Goal: Navigation & Orientation: Understand site structure

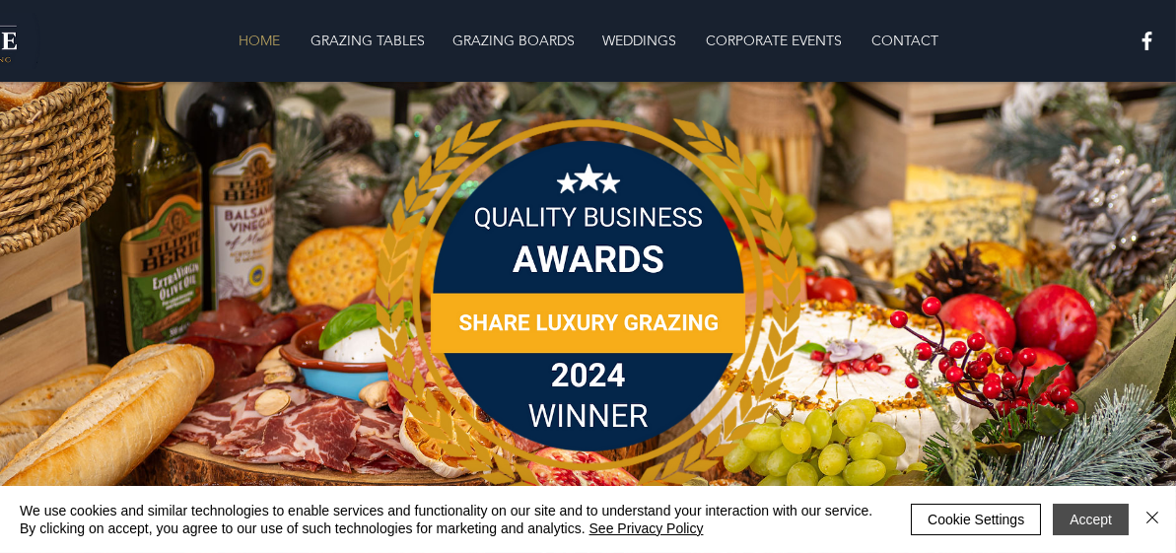
click at [1083, 530] on button "Accept" at bounding box center [1091, 520] width 76 height 32
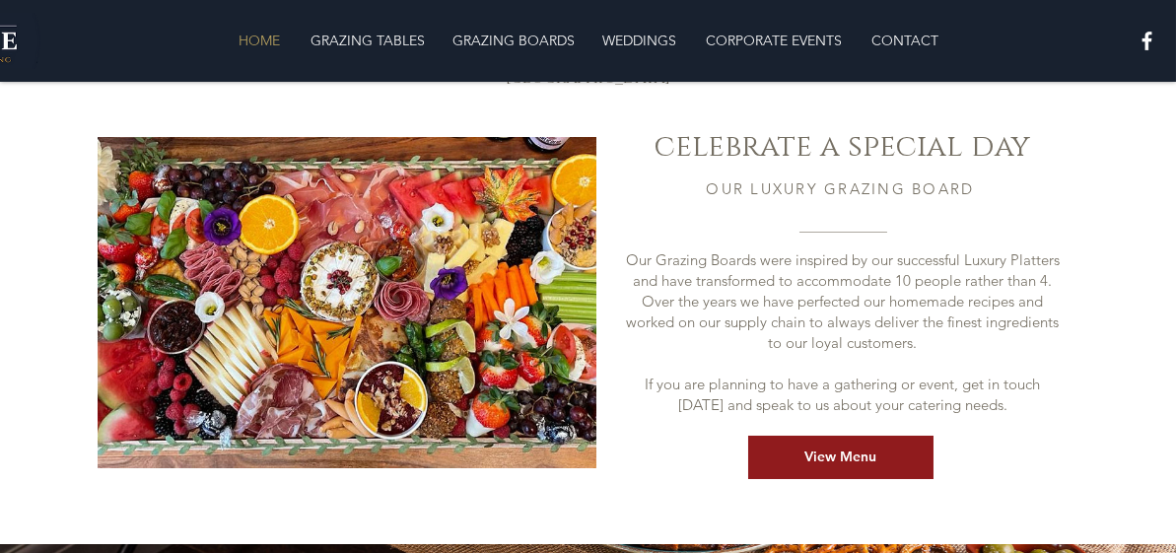
scroll to position [737, 0]
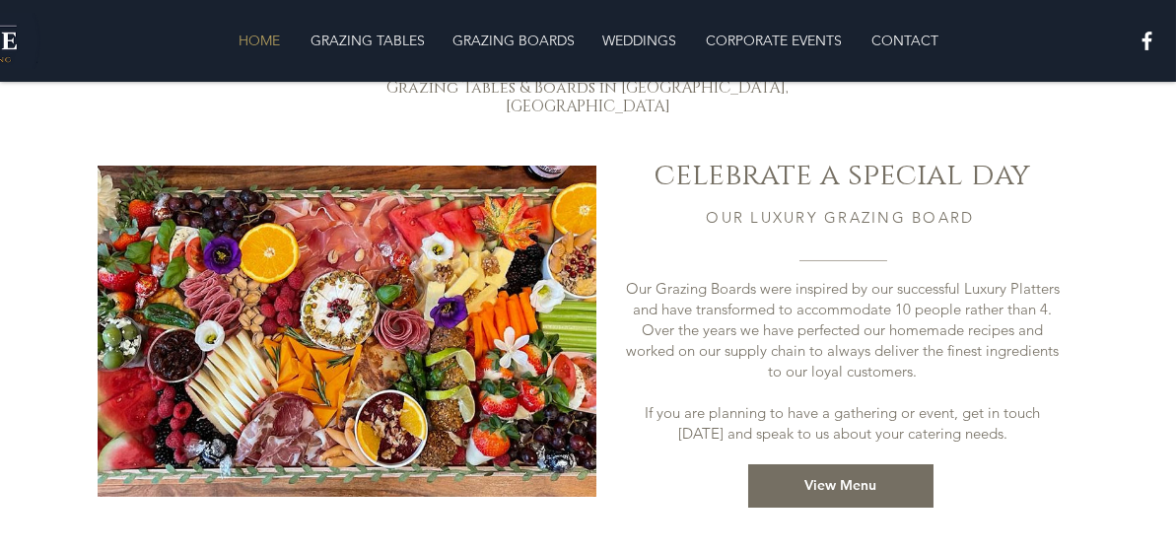
click at [872, 476] on span "View Menu" at bounding box center [840, 486] width 72 height 20
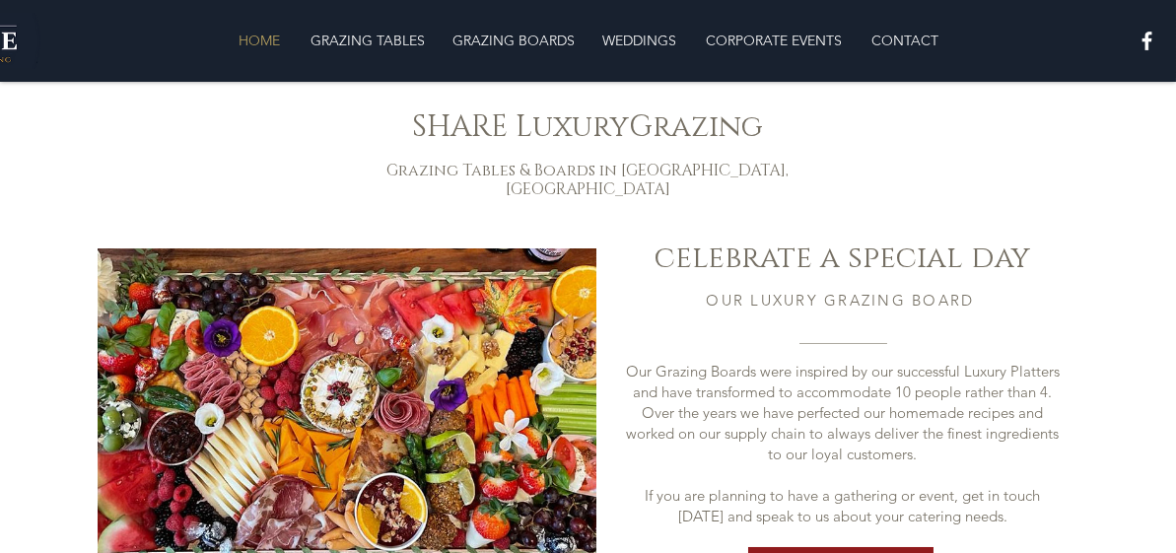
scroll to position [644, 0]
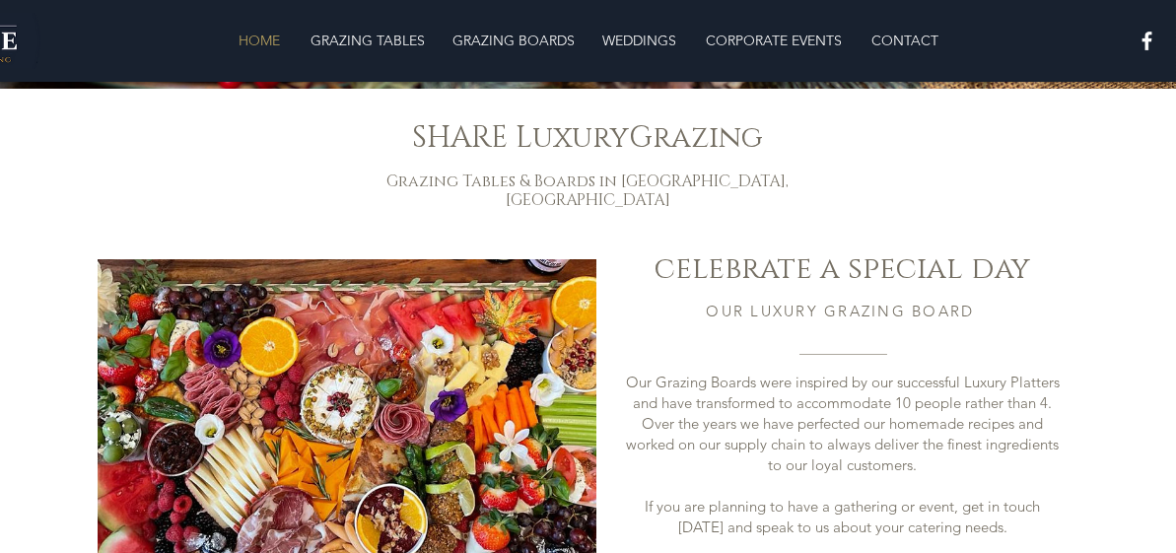
click at [243, 39] on p "HOME" at bounding box center [260, 40] width 61 height 39
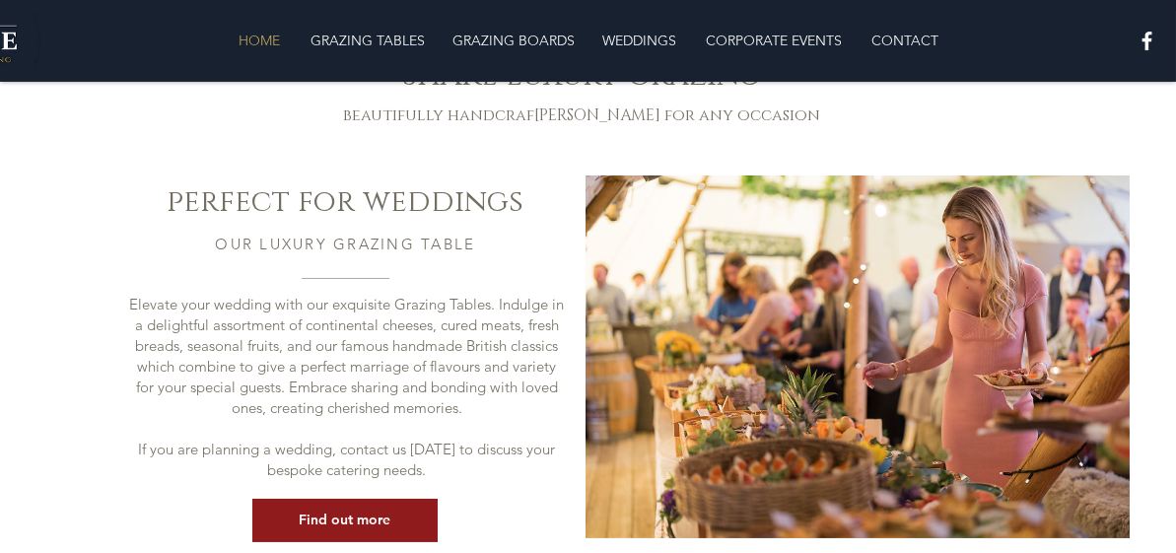
scroll to position [1841, 0]
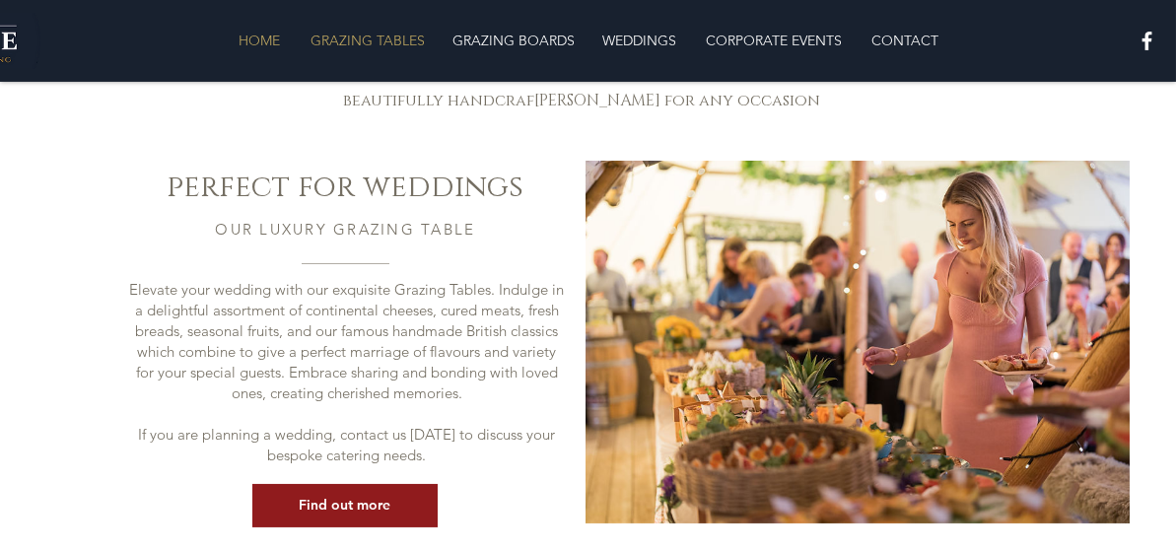
click at [400, 40] on p "GRAZING TABLES" at bounding box center [368, 40] width 134 height 39
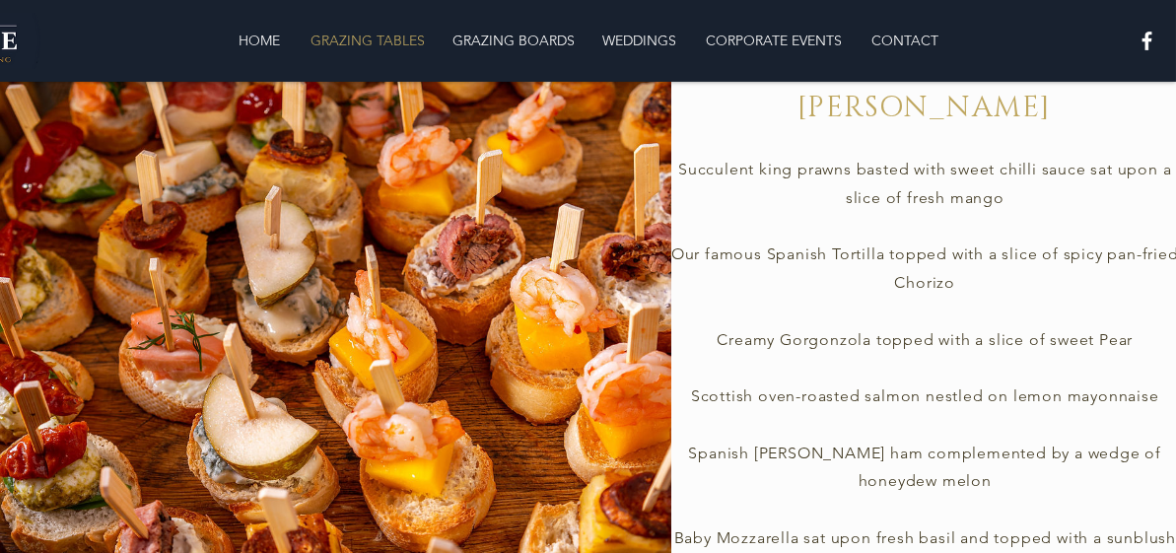
scroll to position [2625, 0]
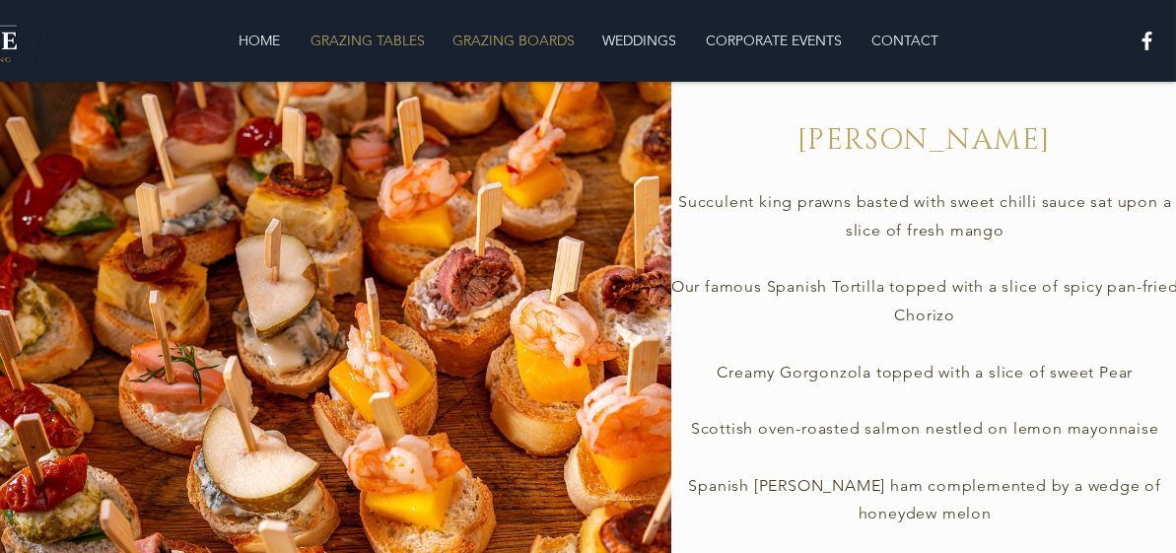
click at [468, 37] on p "GRAZING BOARDS" at bounding box center [514, 40] width 142 height 39
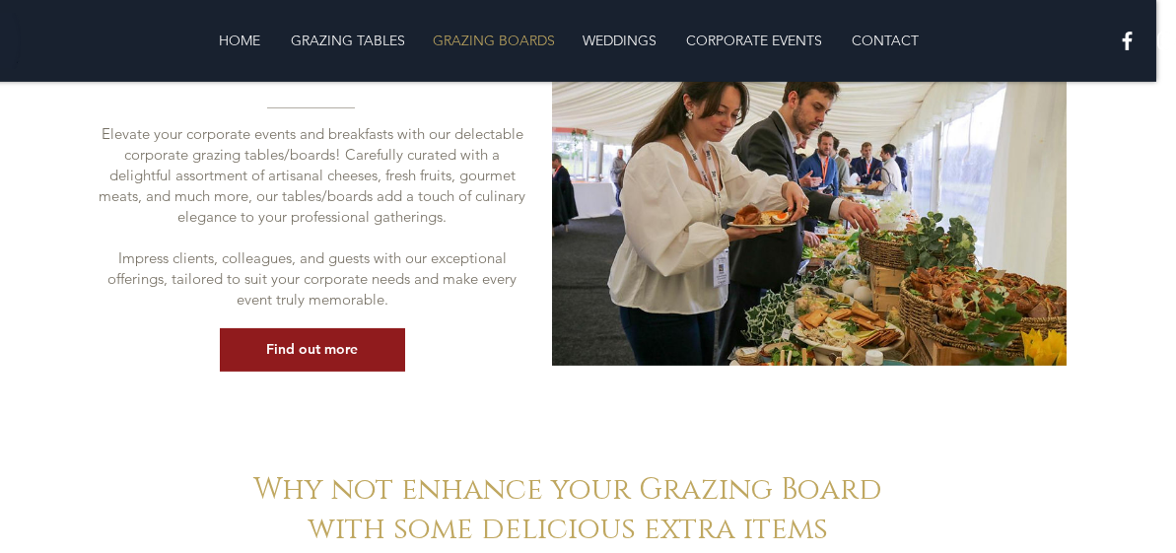
scroll to position [2674, 20]
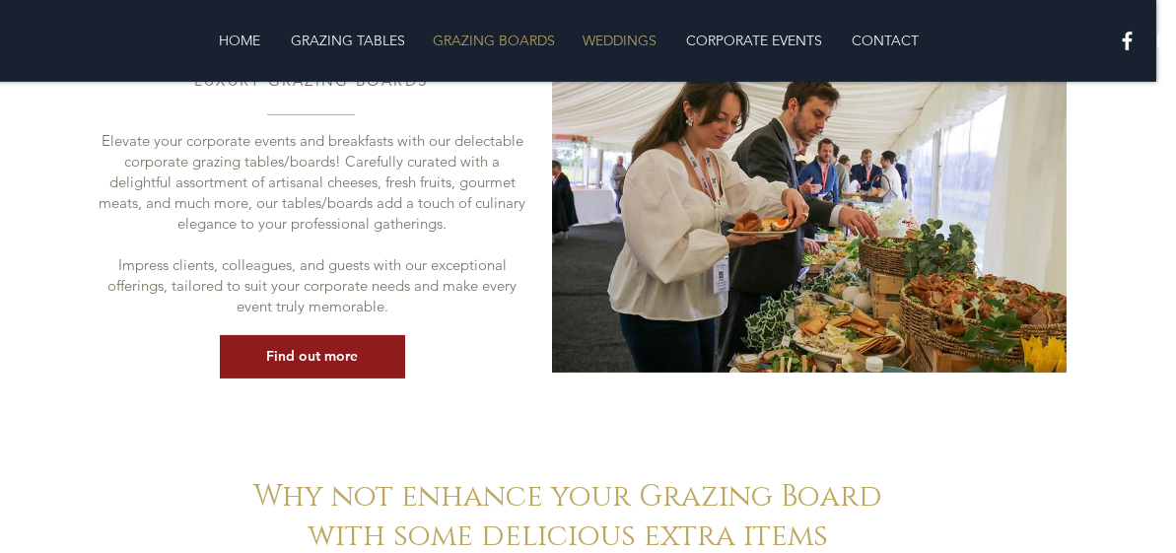
click at [630, 47] on p "WEDDINGS" at bounding box center [620, 40] width 94 height 39
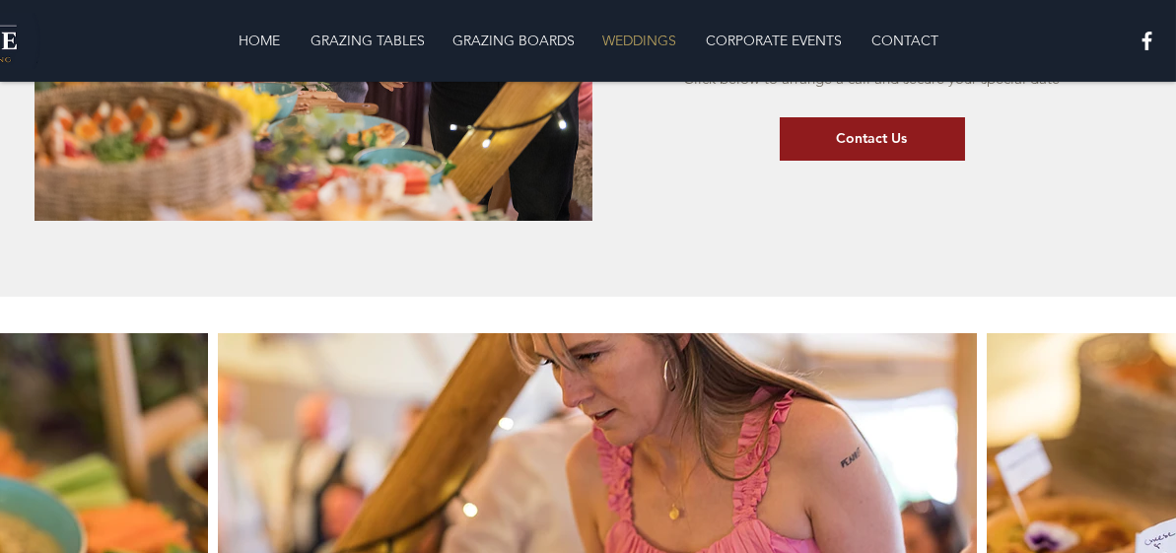
scroll to position [2719, 0]
click at [790, 47] on p "CORPORATE EVENTS" at bounding box center [774, 40] width 156 height 39
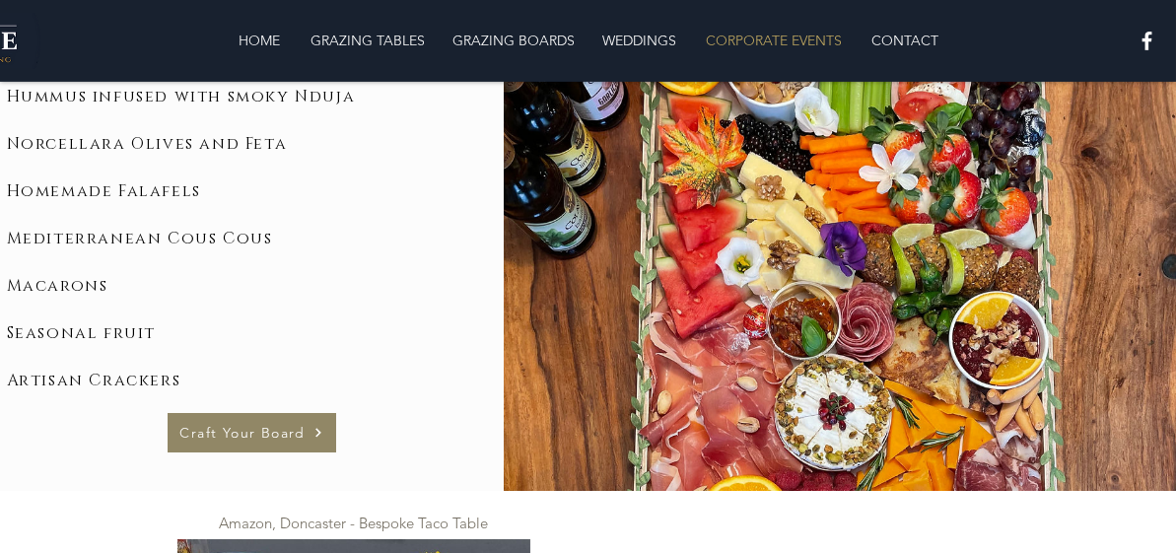
scroll to position [3250, 0]
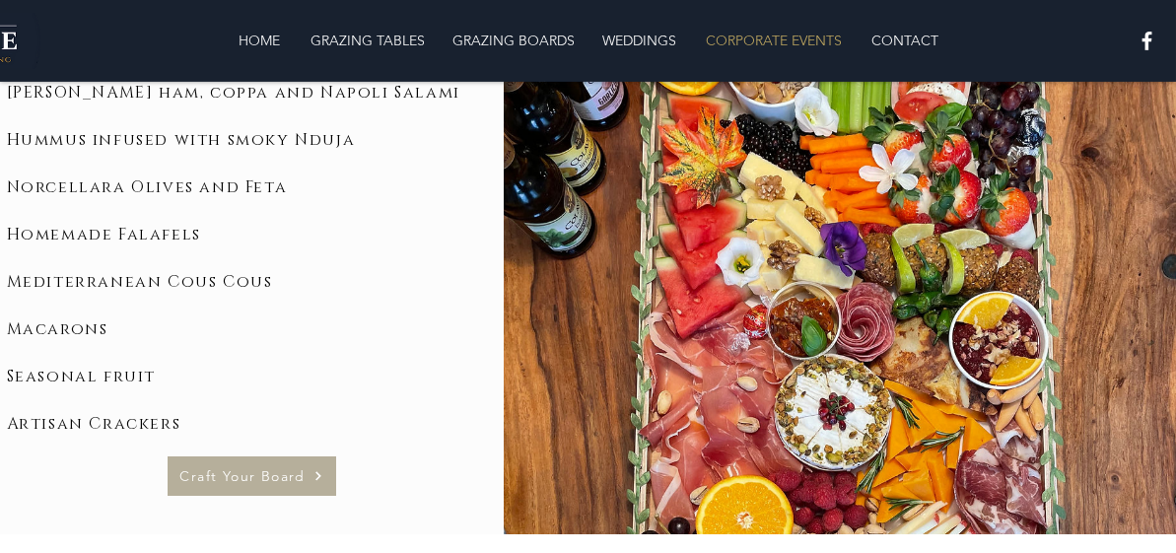
click at [305, 484] on span "Craft Your Board" at bounding box center [252, 475] width 169 height 39
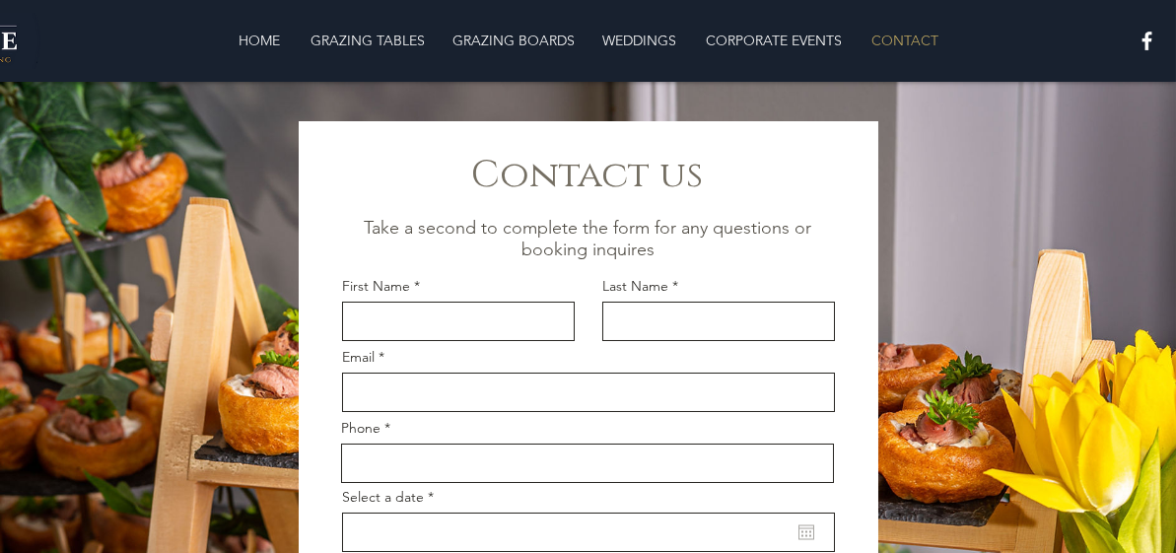
click at [1146, 37] on img "White Facebook Icon" at bounding box center [1147, 41] width 25 height 25
